Goal: Use online tool/utility: Utilize a website feature to perform a specific function

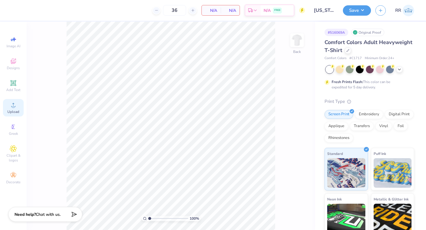
click at [11, 108] on icon at bounding box center [13, 104] width 7 height 7
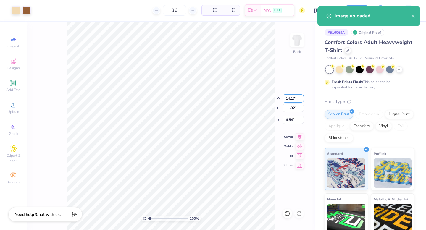
click at [292, 97] on input "14.17" at bounding box center [292, 98] width 21 height 8
type input "3.50"
type input "2.94"
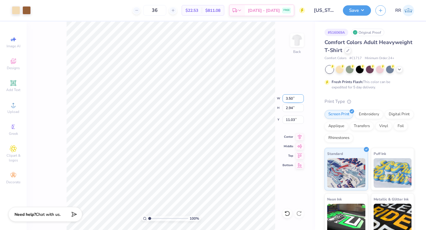
type input "3.00"
click at [296, 37] on img at bounding box center [297, 40] width 24 height 24
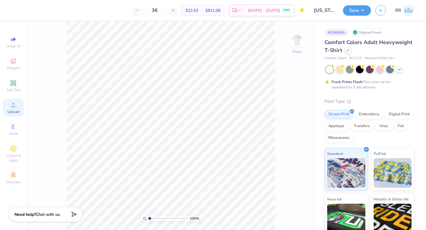
click at [17, 106] on div "Upload" at bounding box center [13, 107] width 21 height 17
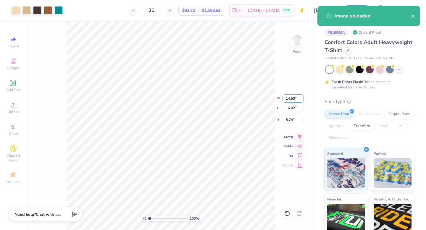
drag, startPoint x: 293, startPoint y: 98, endPoint x: 297, endPoint y: 98, distance: 4.4
click at [295, 98] on input "14.53" at bounding box center [292, 98] width 21 height 8
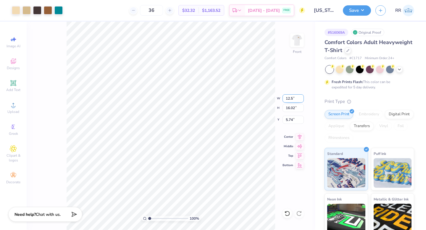
type input "12.50"
type input "13.78"
click at [288, 120] on input "6.86" at bounding box center [292, 120] width 21 height 8
type input "3.00"
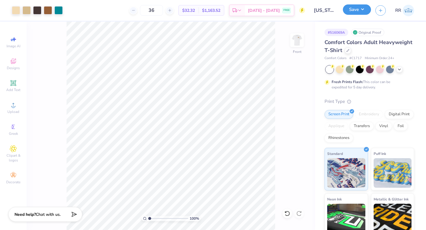
click at [364, 8] on button "Save" at bounding box center [357, 9] width 28 height 10
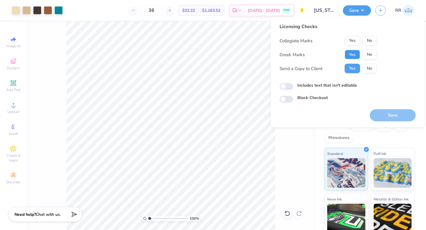
click at [353, 57] on button "Yes" at bounding box center [351, 54] width 15 height 9
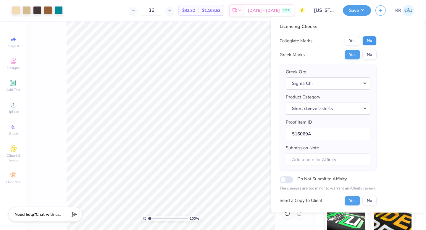
click at [373, 42] on button "No" at bounding box center [369, 40] width 14 height 9
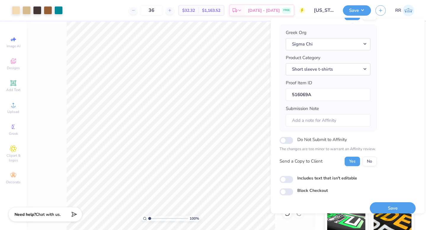
scroll to position [46, 0]
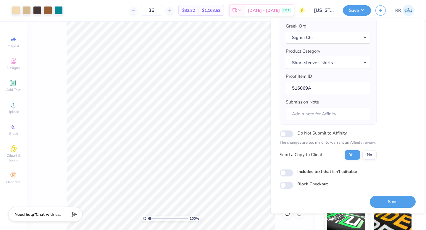
drag, startPoint x: 381, startPoint y: 201, endPoint x: 386, endPoint y: 197, distance: 6.6
click at [382, 200] on button "Save" at bounding box center [392, 202] width 46 height 12
